Goal: Find specific page/section: Find specific page/section

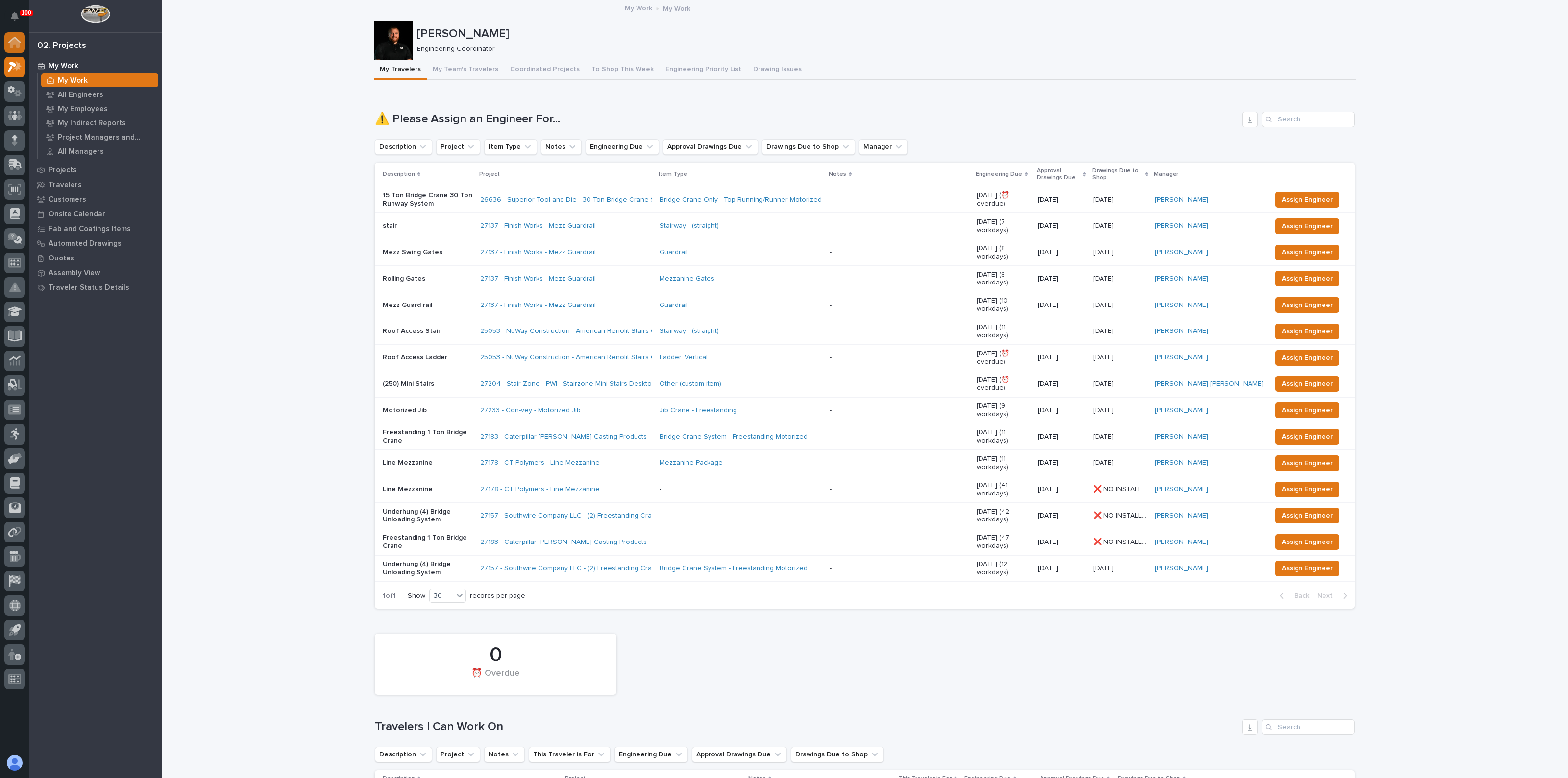
click at [24, 39] on div at bounding box center [15, 42] width 21 height 21
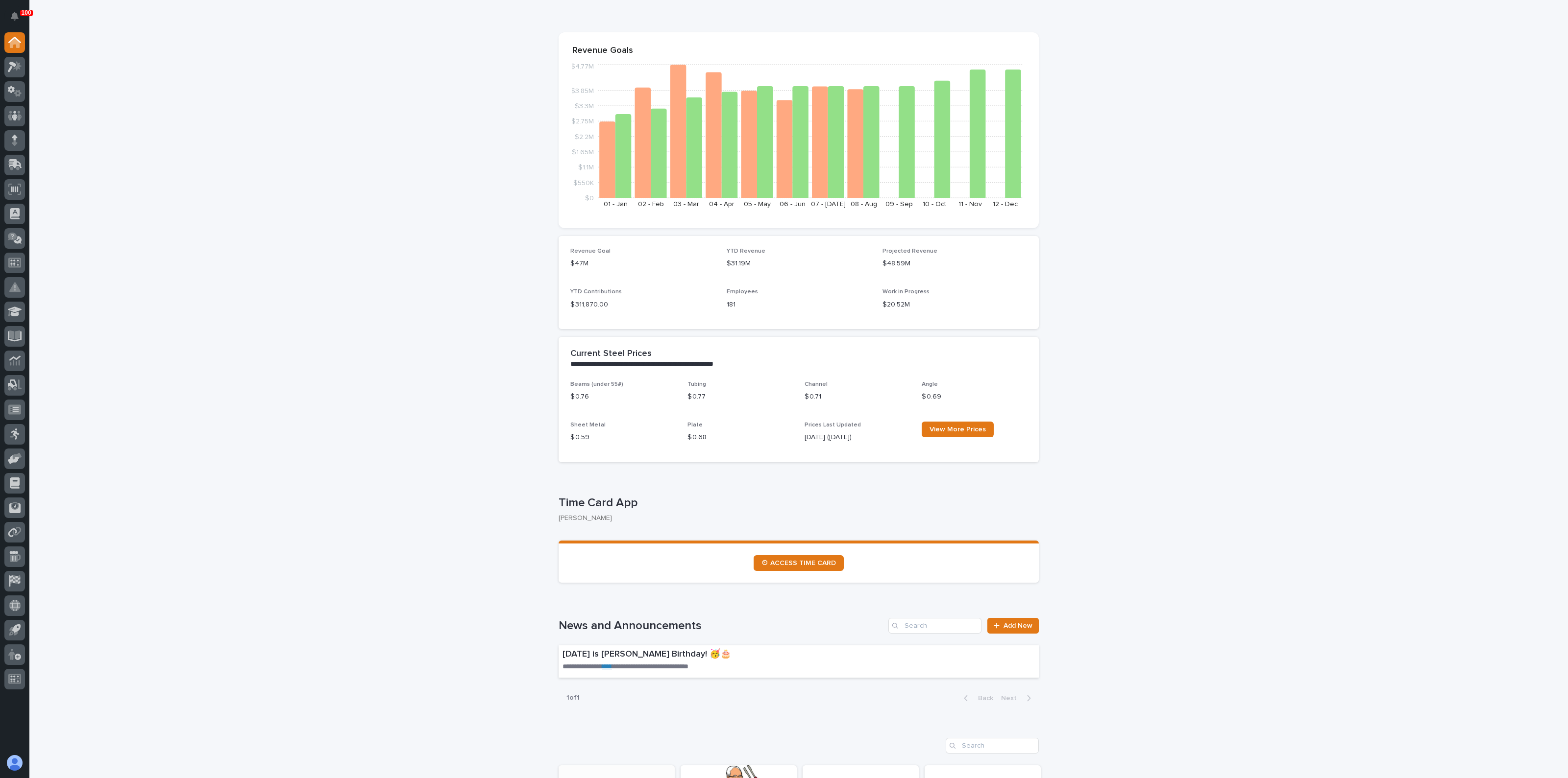
scroll to position [184, 0]
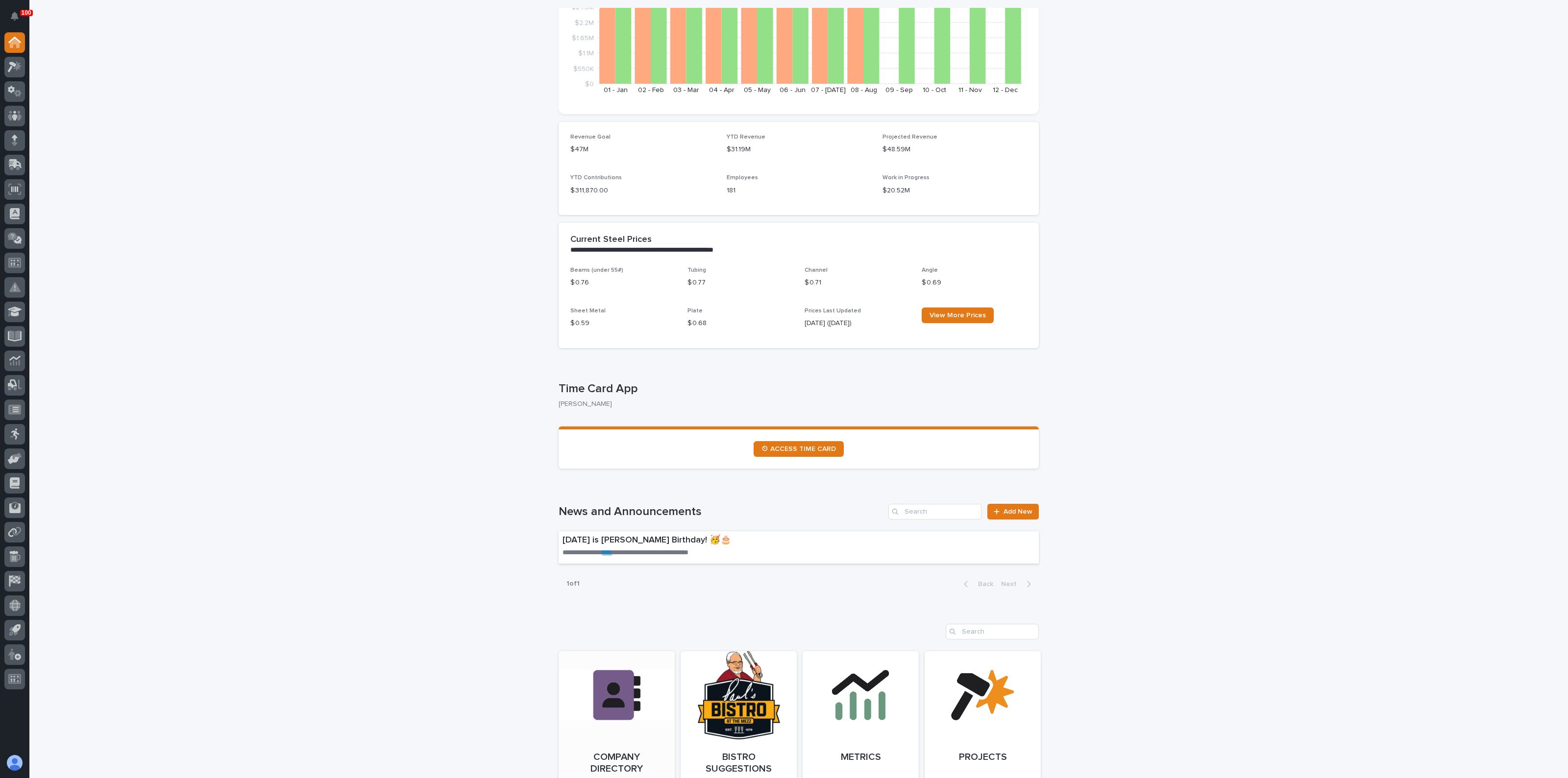
click at [612, 665] on link "Open Link" at bounding box center [616, 719] width 116 height 135
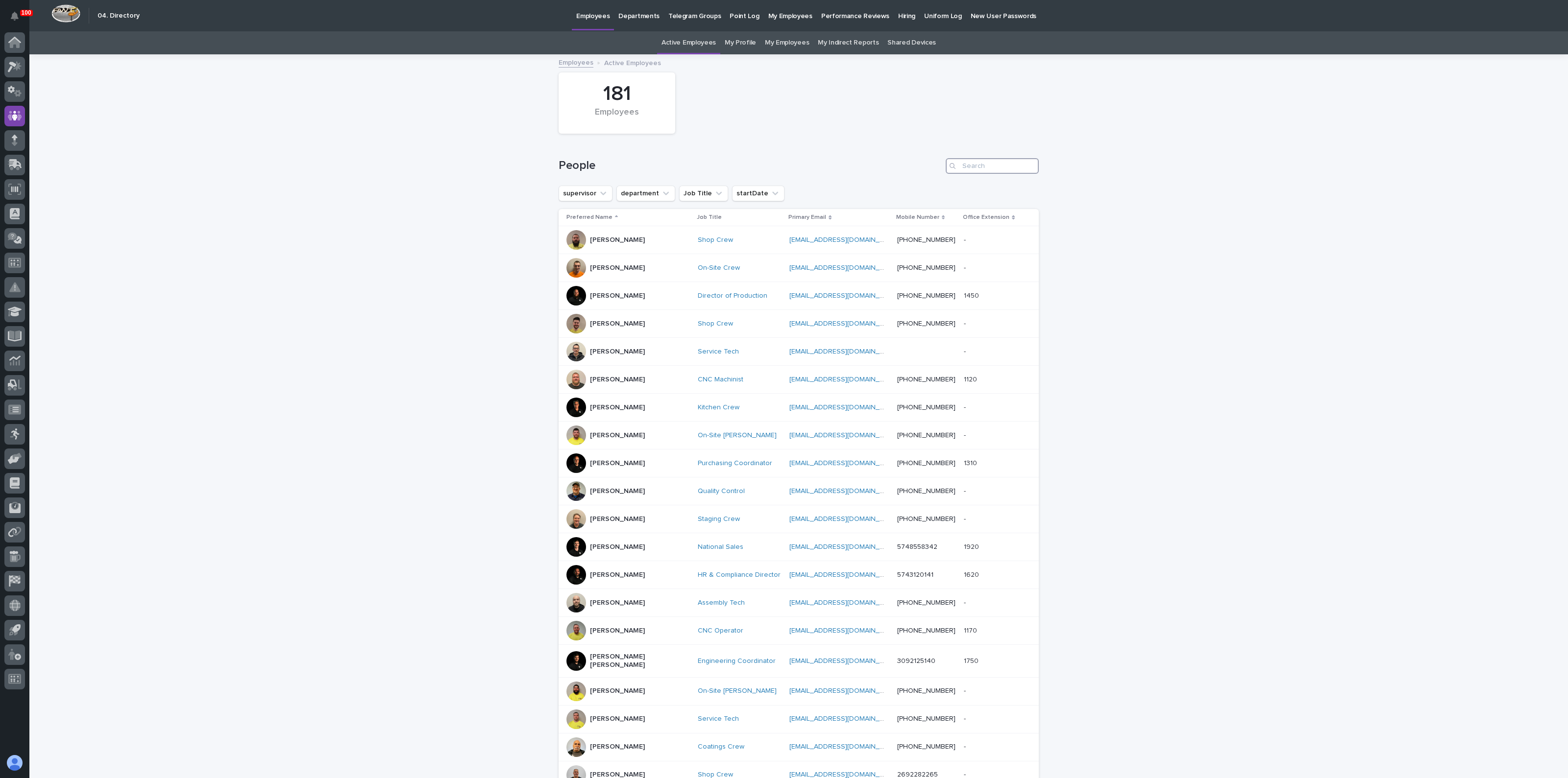
click at [994, 165] on input "Search" at bounding box center [992, 166] width 93 height 15
type input "kate"
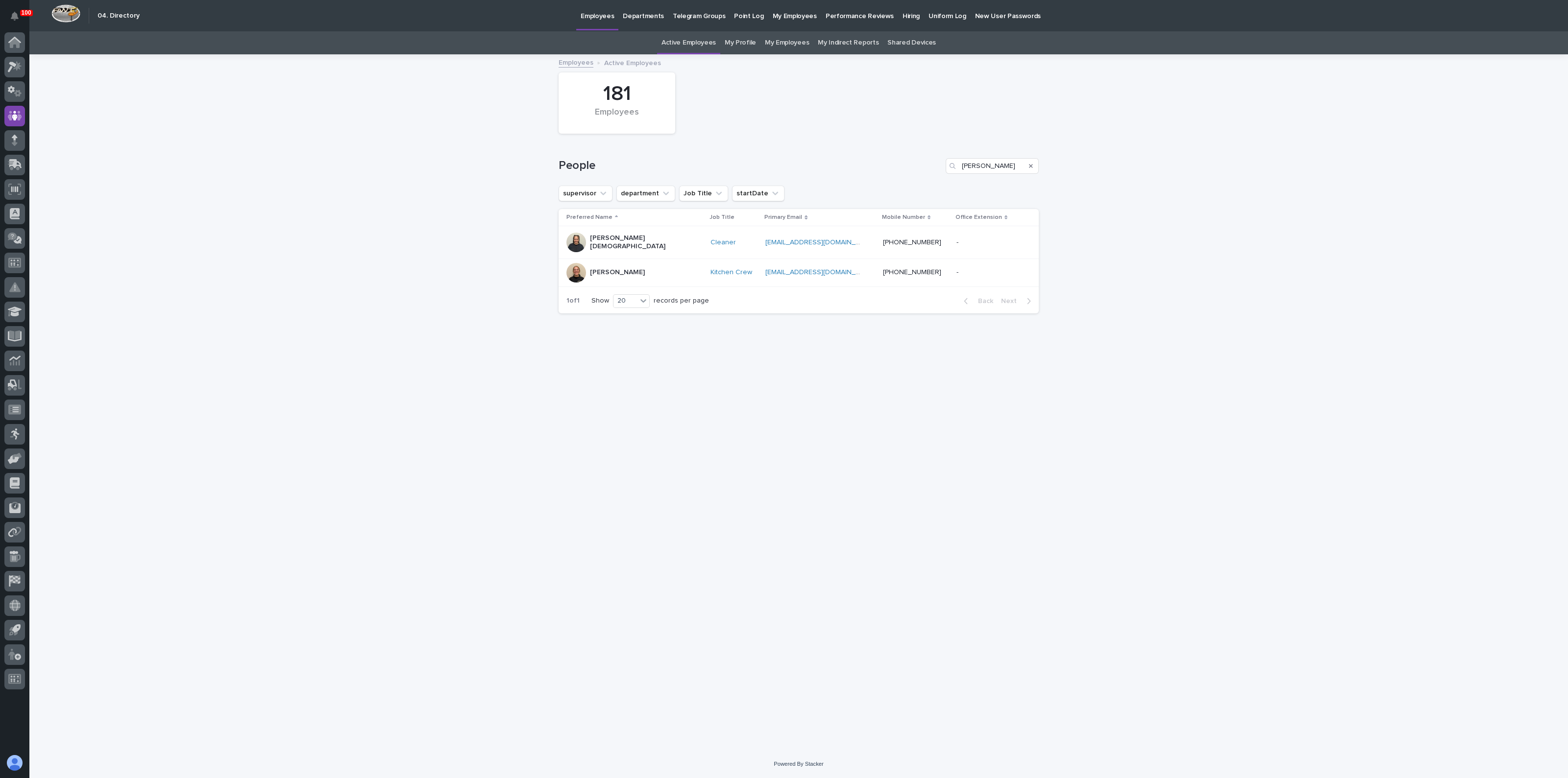
click at [608, 266] on div "Kate Miller" at bounding box center [617, 271] width 55 height 10
click at [989, 165] on input "kate" at bounding box center [992, 166] width 93 height 15
type input "k"
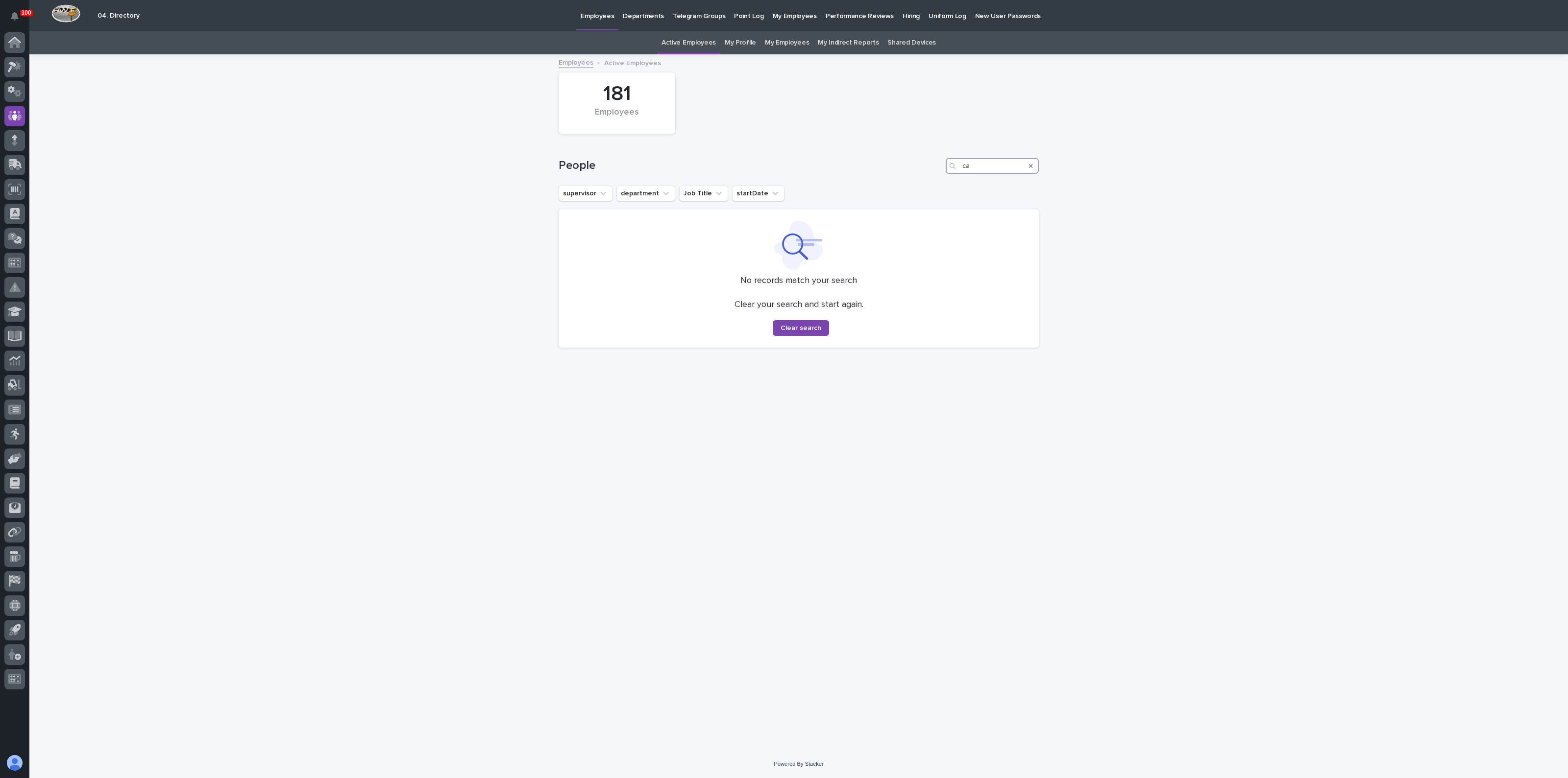
type input "c"
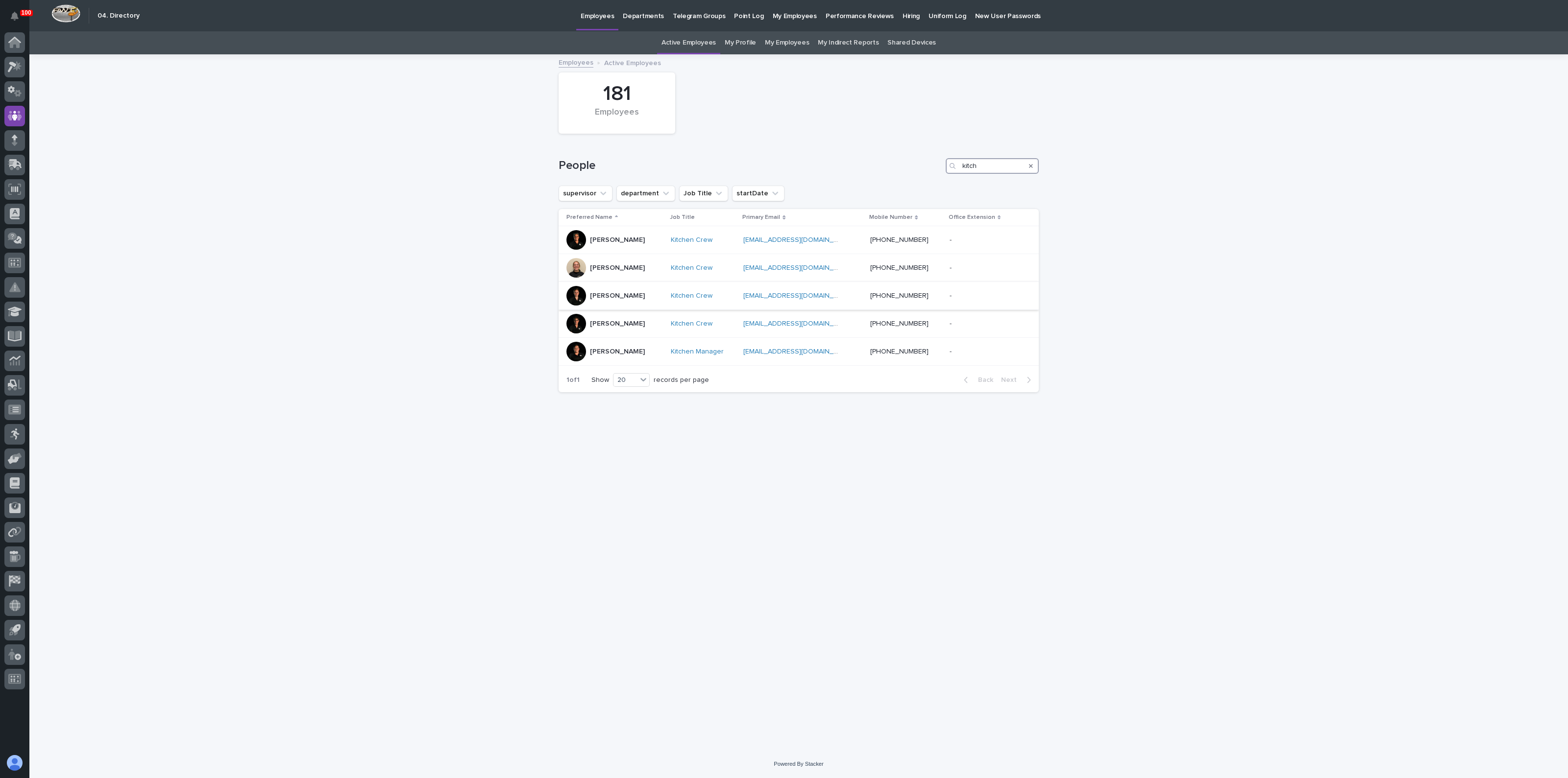
type input "kitch"
click at [605, 299] on p "Kristy Yoder" at bounding box center [617, 296] width 55 height 8
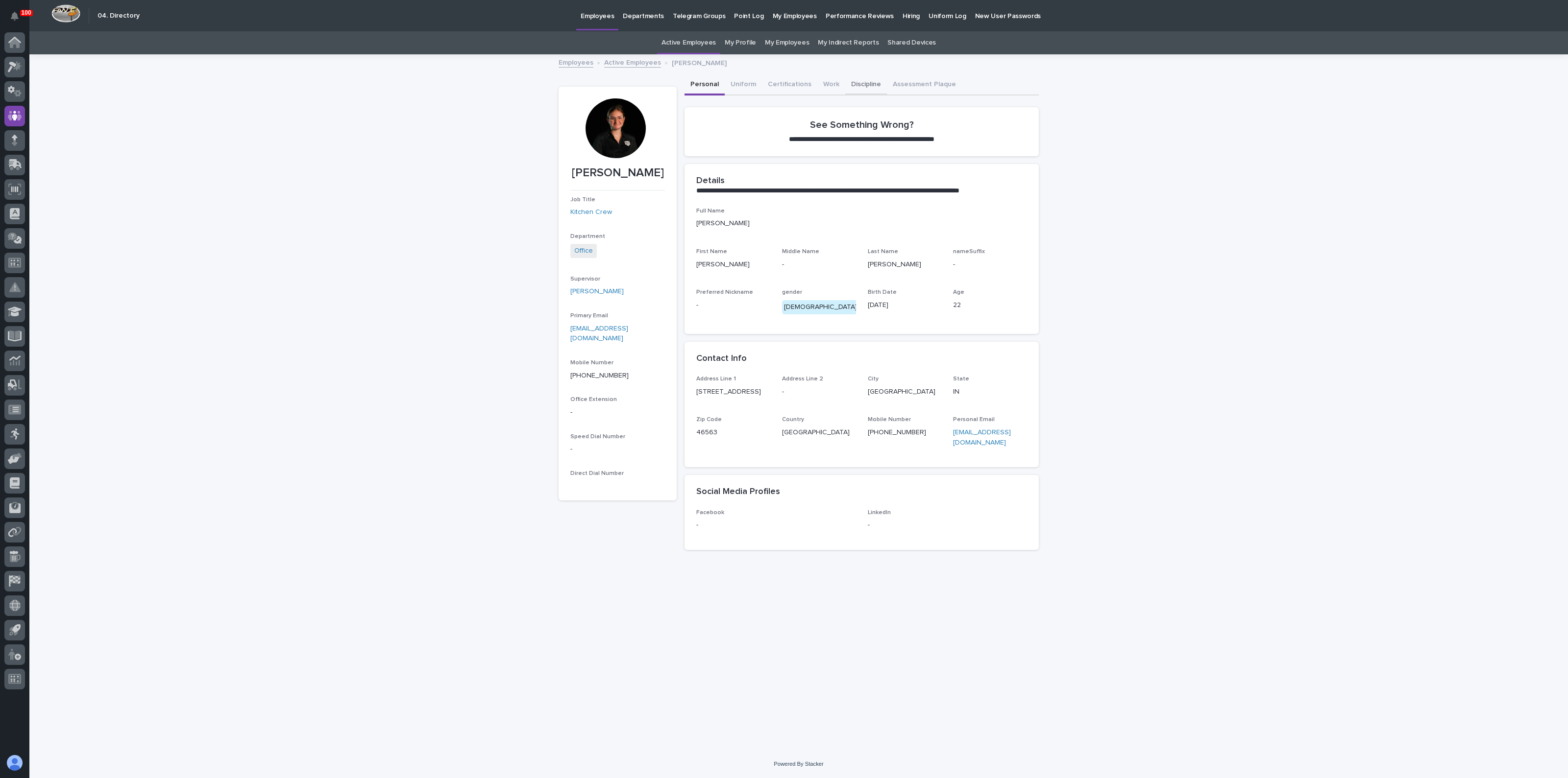
click at [855, 81] on button "Discipline" at bounding box center [866, 86] width 42 height 21
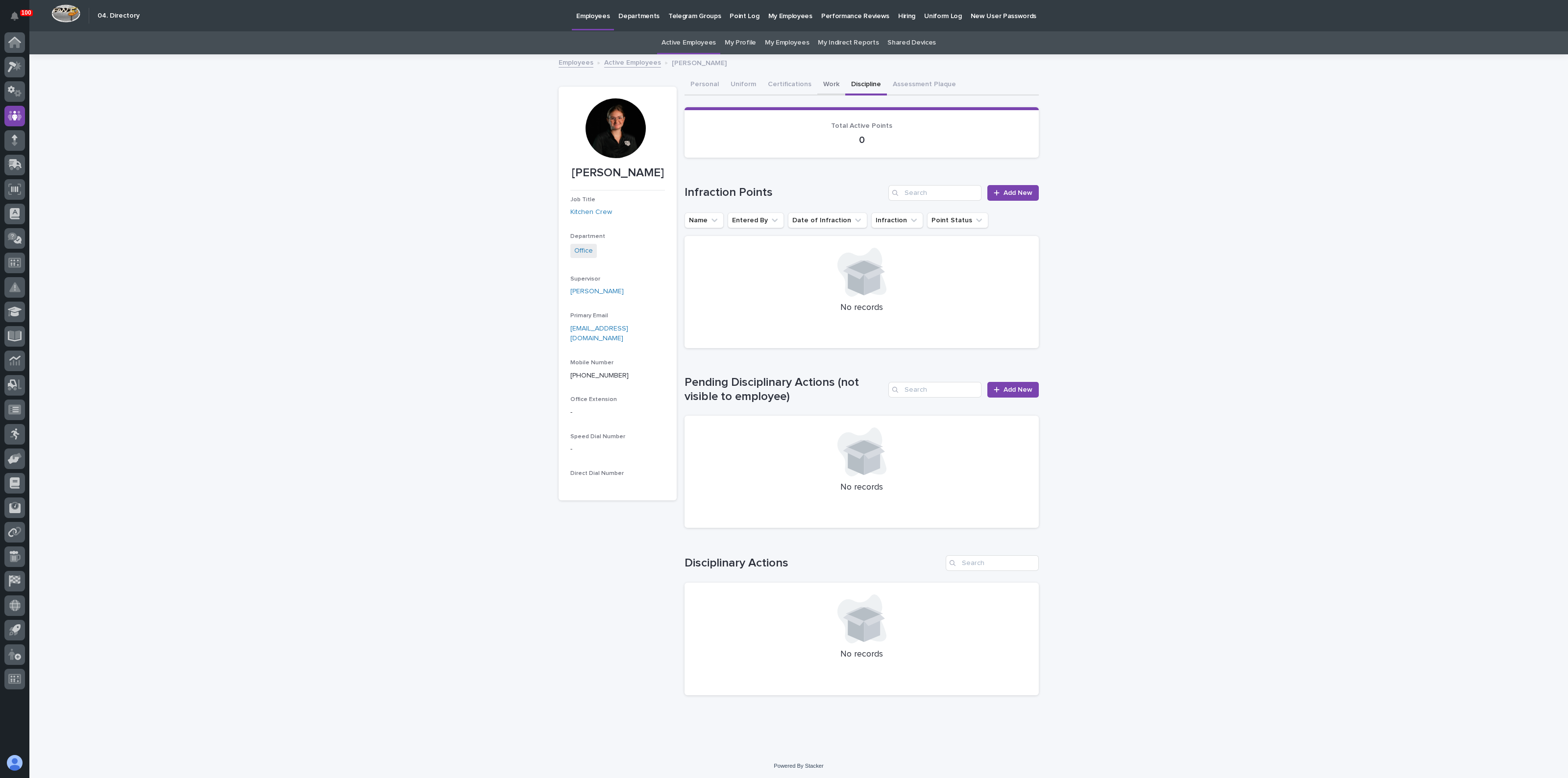
click at [821, 84] on button "Work" at bounding box center [831, 86] width 28 height 21
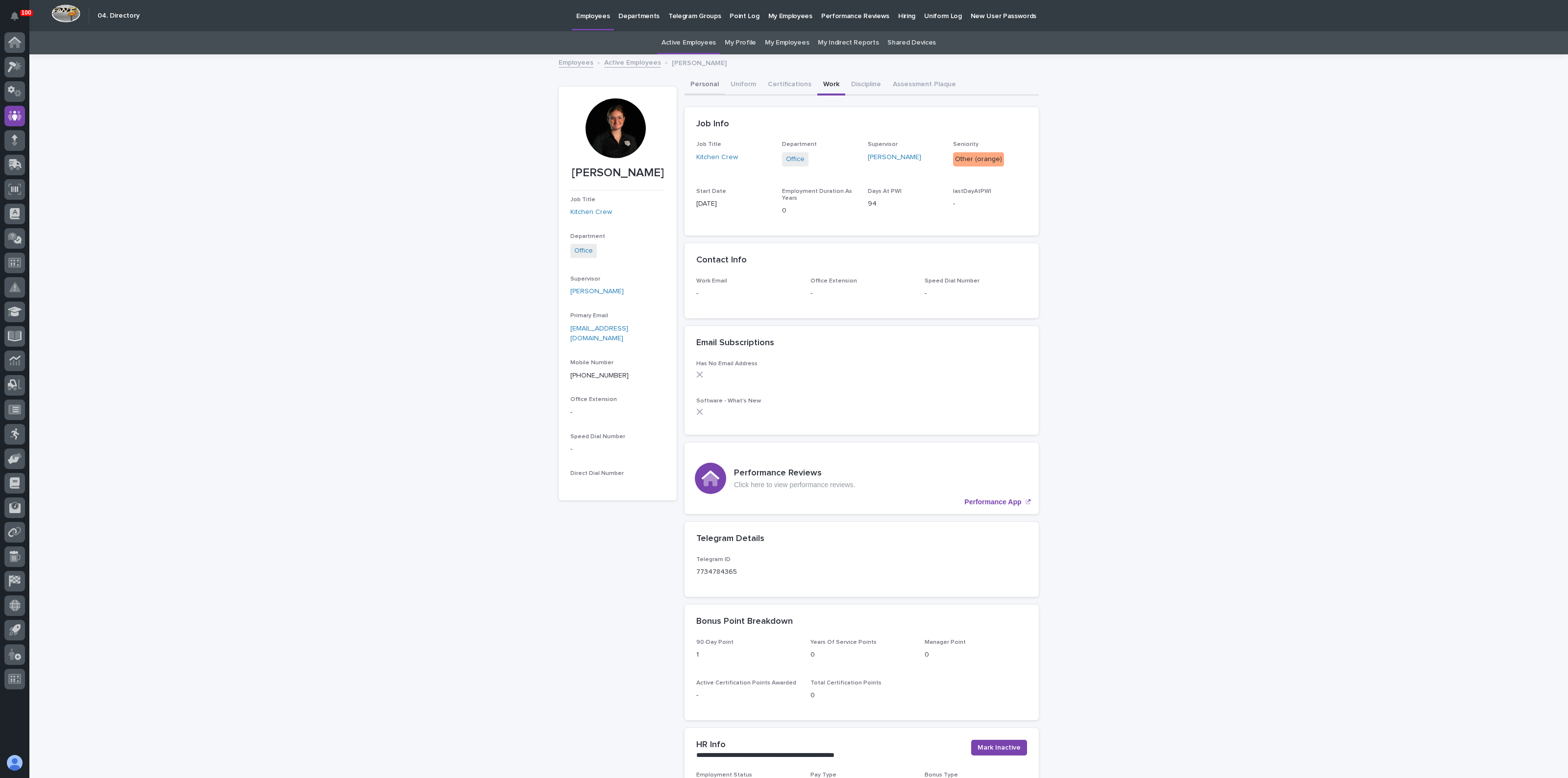
click at [704, 82] on button "Personal" at bounding box center [704, 86] width 40 height 21
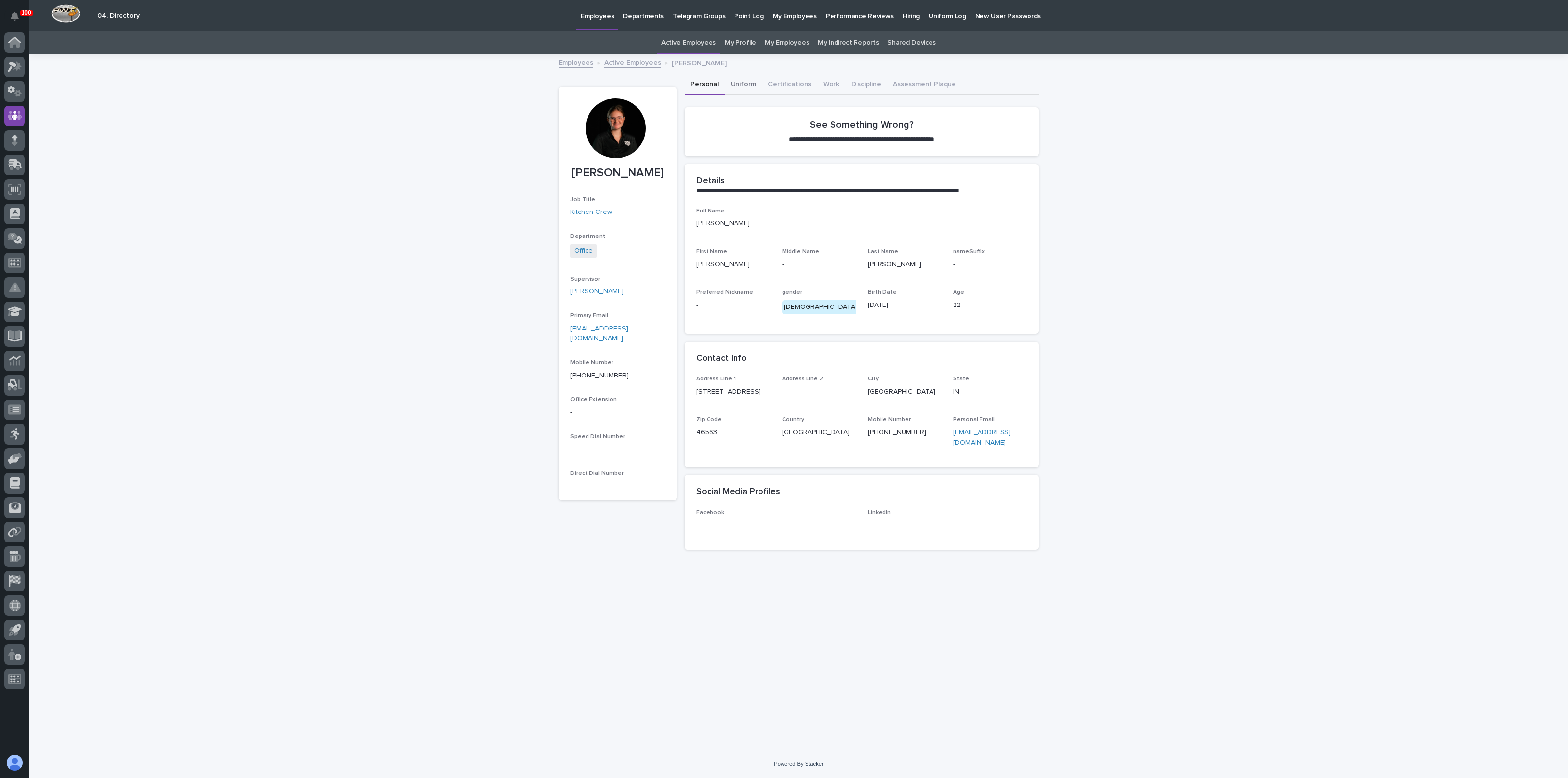
click at [747, 83] on button "Uniform" at bounding box center [743, 86] width 37 height 21
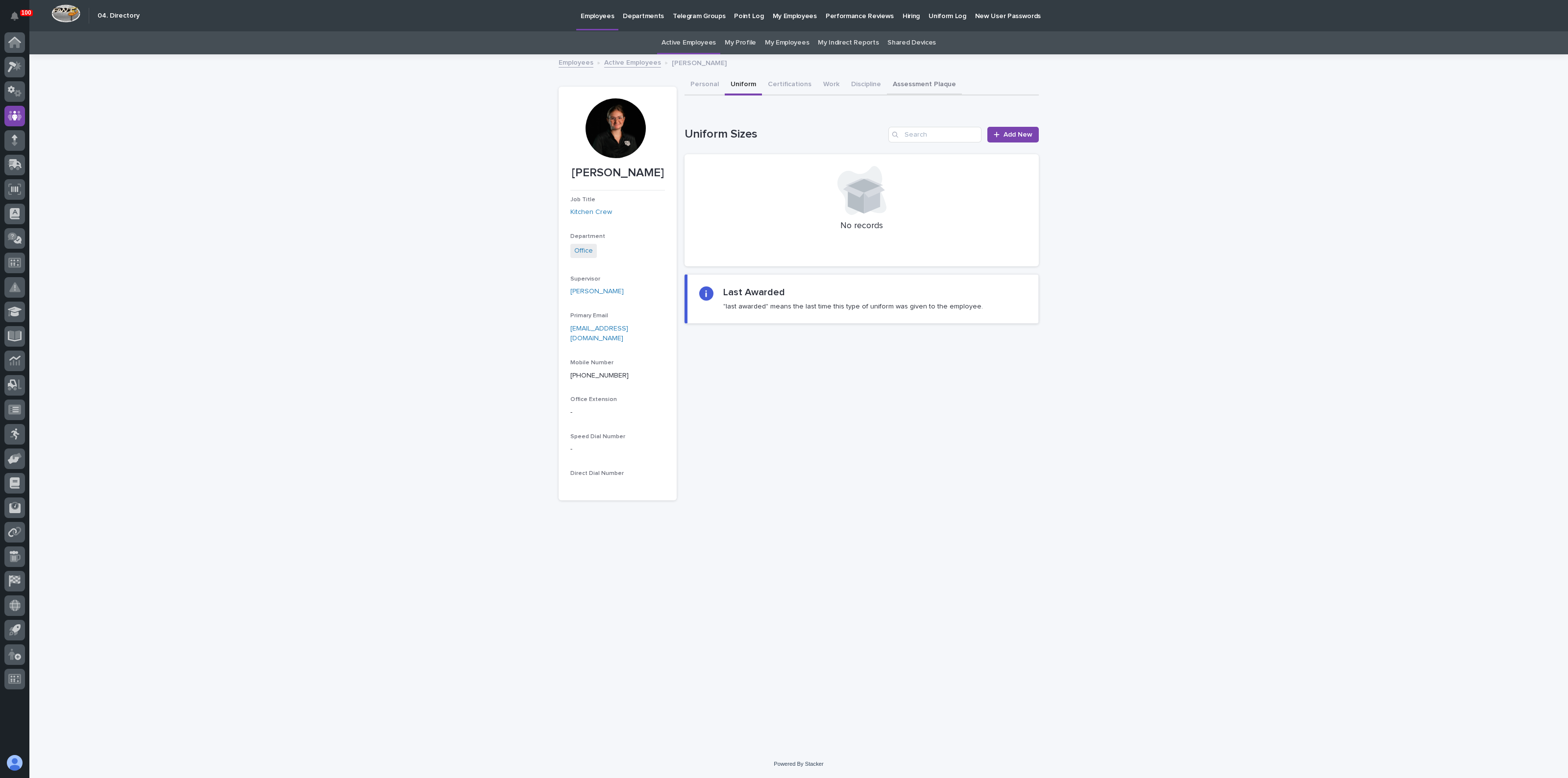
click at [924, 81] on button "Assessment Plaque" at bounding box center [924, 86] width 75 height 21
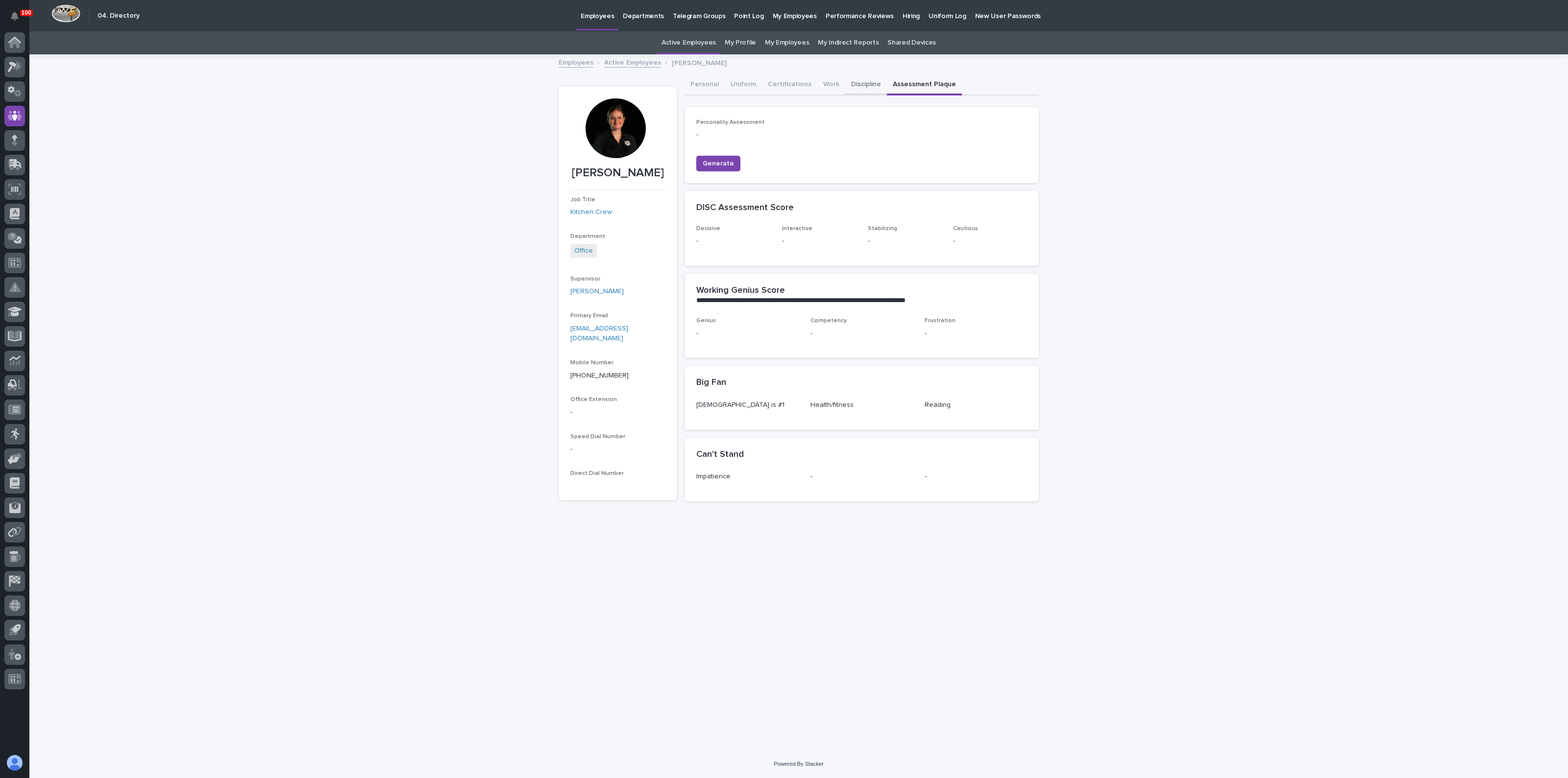
click at [864, 84] on button "Discipline" at bounding box center [866, 86] width 42 height 21
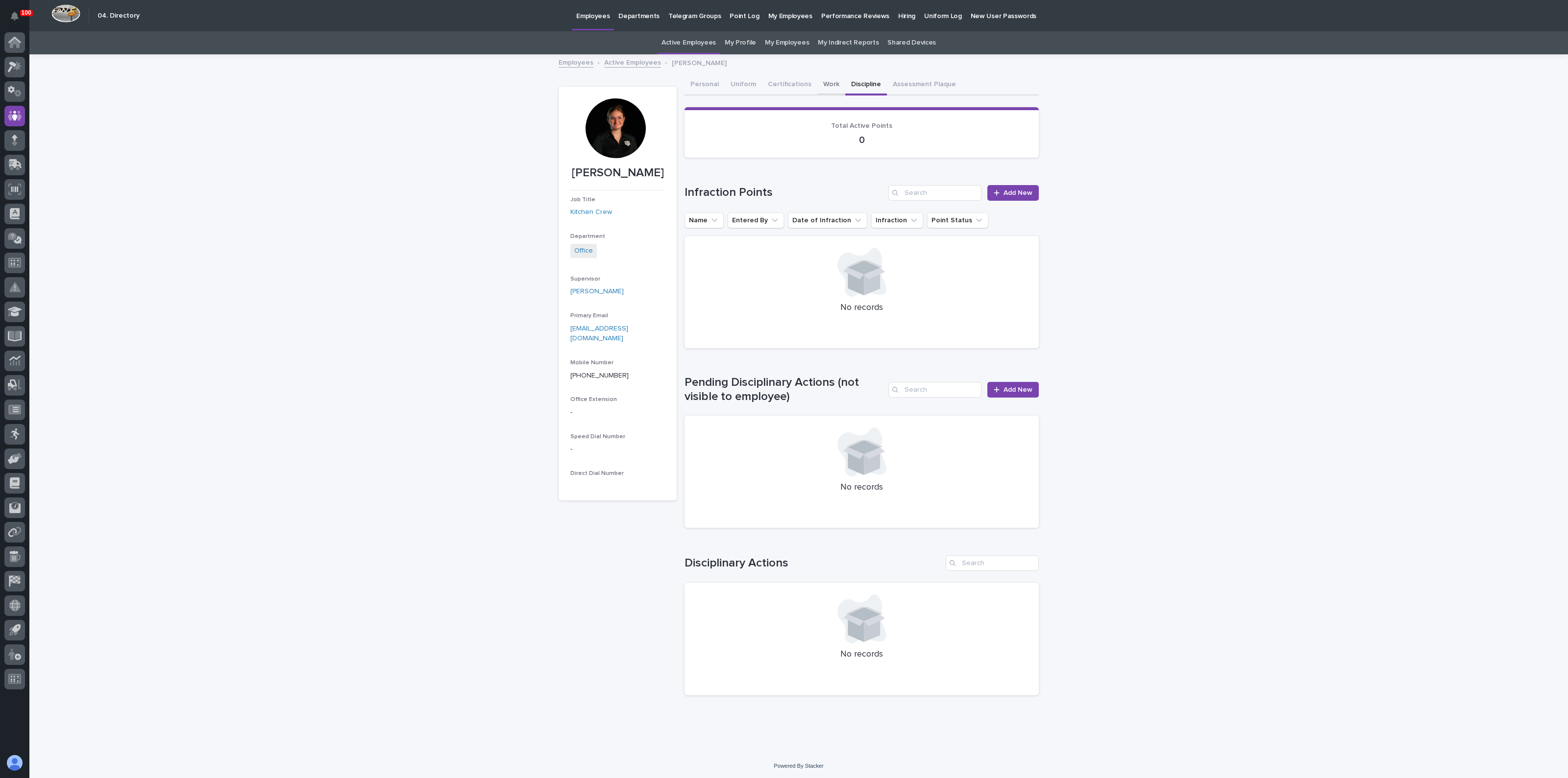
click at [824, 84] on button "Work" at bounding box center [831, 86] width 28 height 21
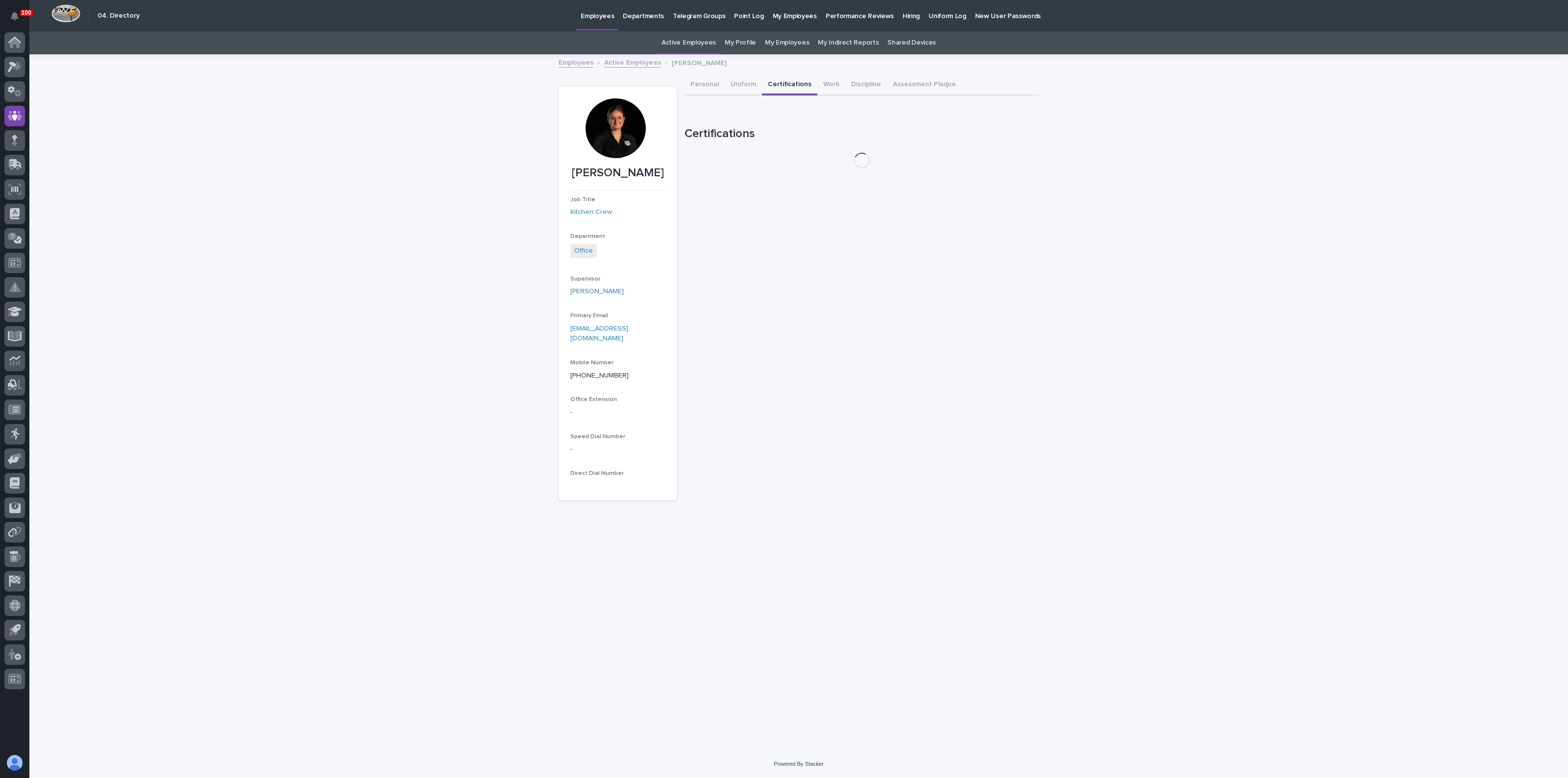
click at [789, 87] on button "Certifications" at bounding box center [789, 86] width 55 height 21
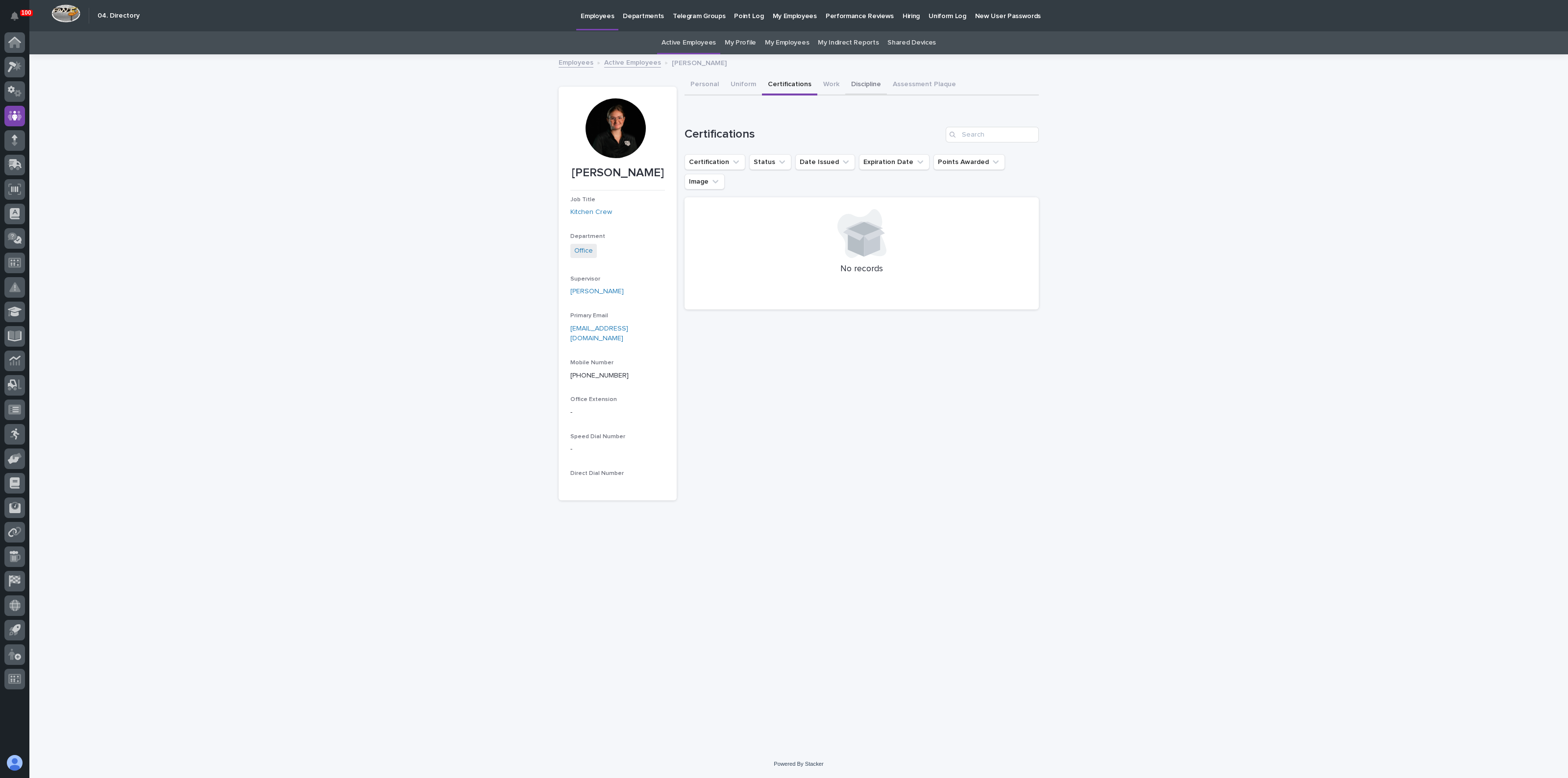
click at [845, 81] on button "Discipline" at bounding box center [866, 86] width 42 height 21
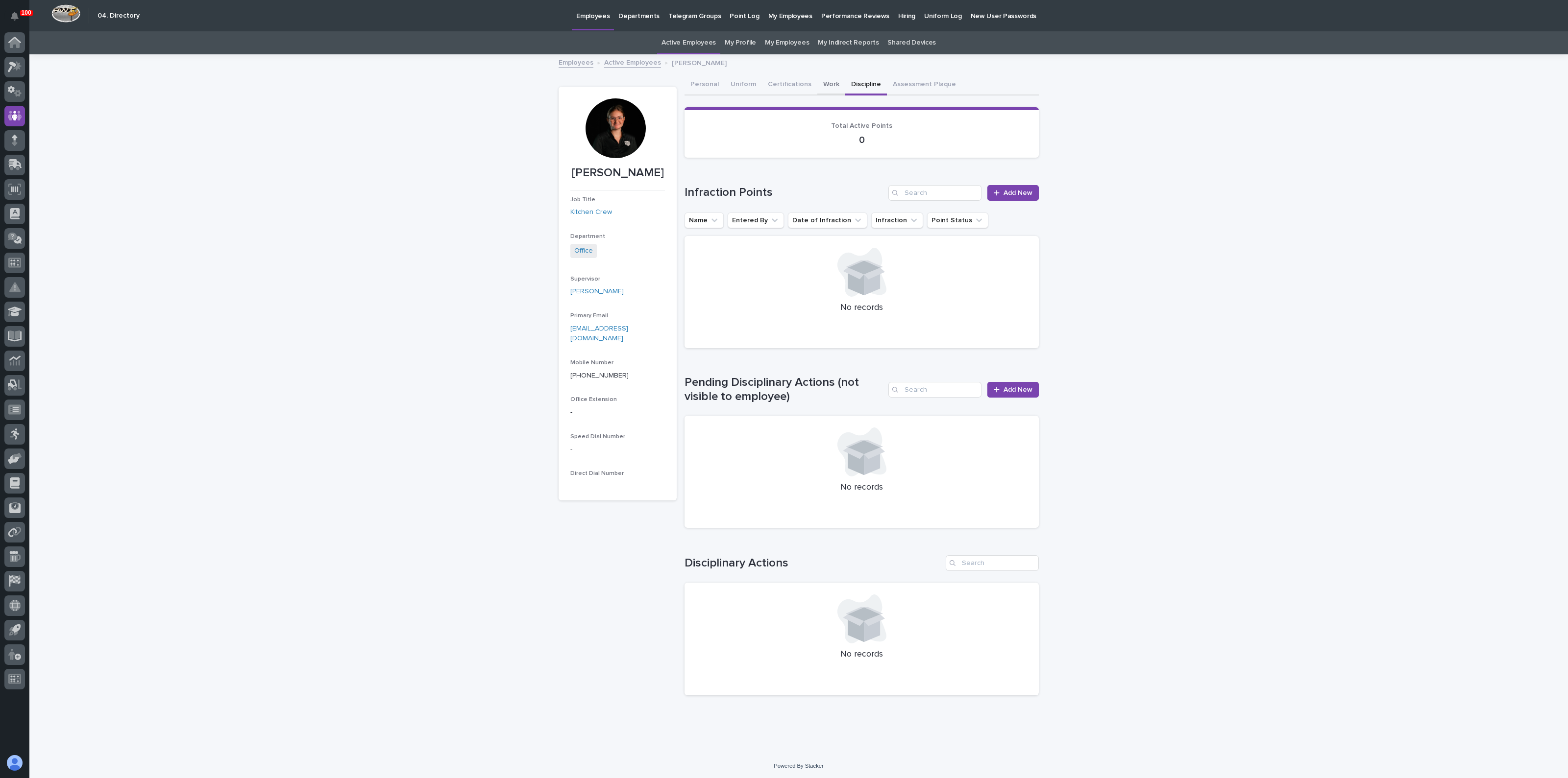
click at [828, 83] on button "Work" at bounding box center [831, 86] width 28 height 21
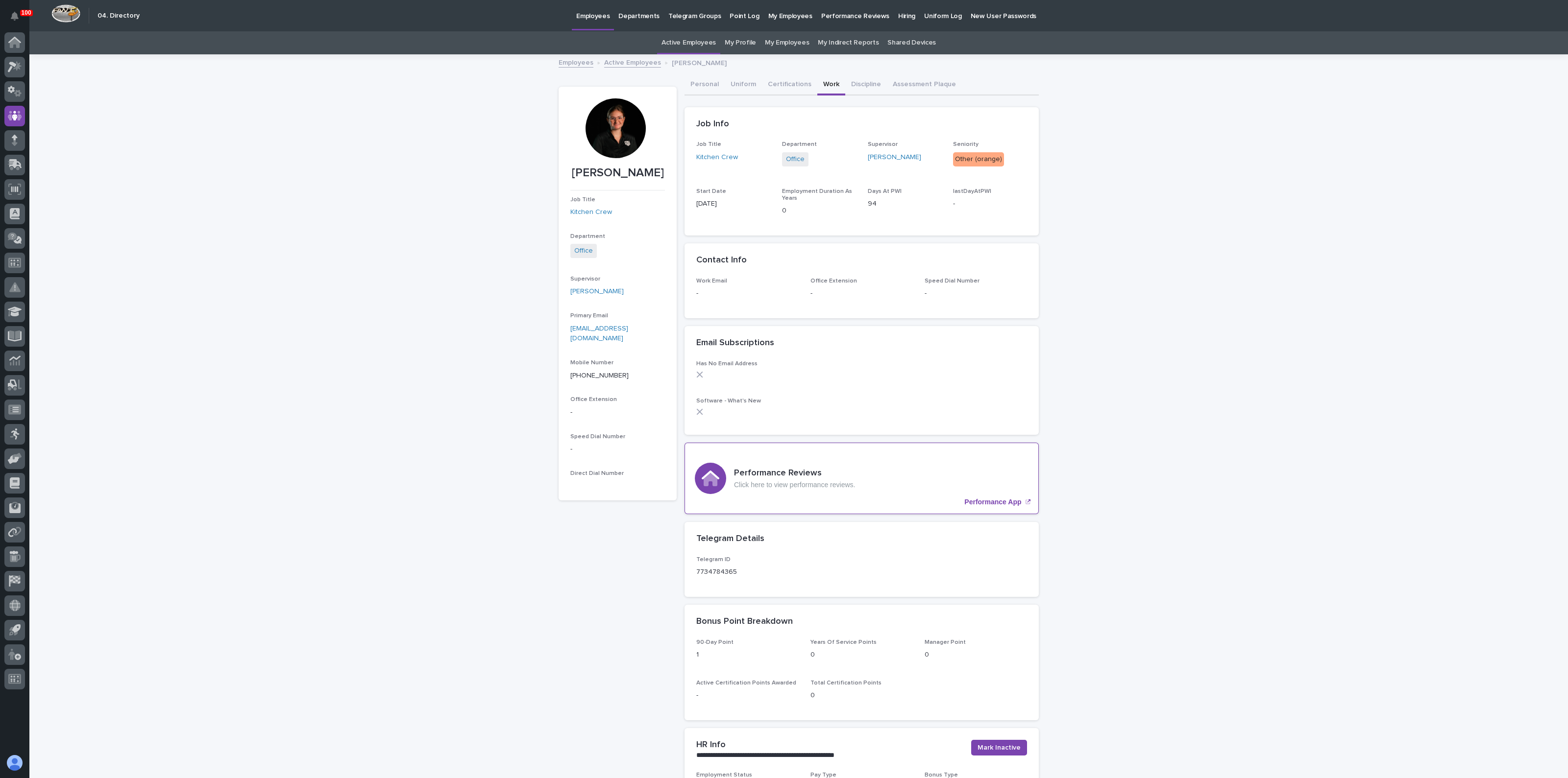
click at [982, 498] on p "Performance App" at bounding box center [992, 502] width 57 height 8
